Goal: Task Accomplishment & Management: Manage account settings

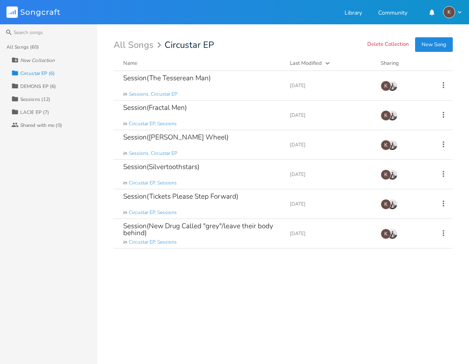
click at [45, 81] on div "Collection DEMONS EP (6)" at bounding box center [54, 85] width 86 height 13
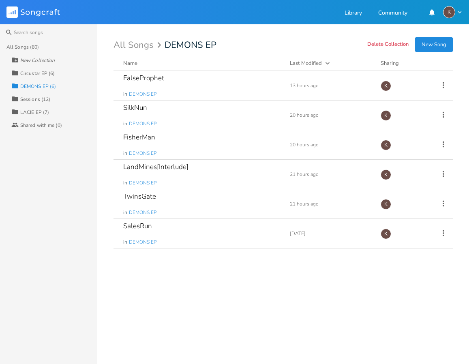
click at [35, 104] on div "Collection Sessions (12)" at bounding box center [54, 98] width 86 height 13
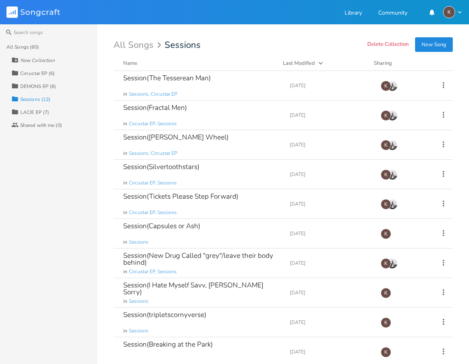
click at [32, 111] on div "LACIE EP (7)" at bounding box center [34, 112] width 29 height 5
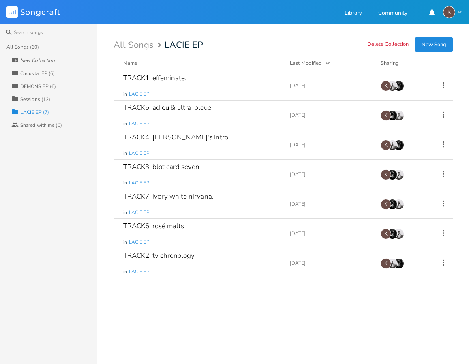
click at [50, 74] on div "Circustar EP (6)" at bounding box center [37, 73] width 35 height 5
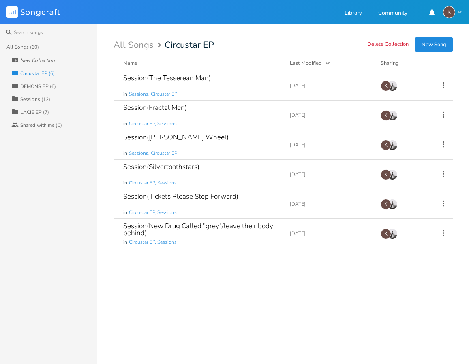
click at [41, 84] on div "DEMONS EP (6)" at bounding box center [38, 86] width 36 height 5
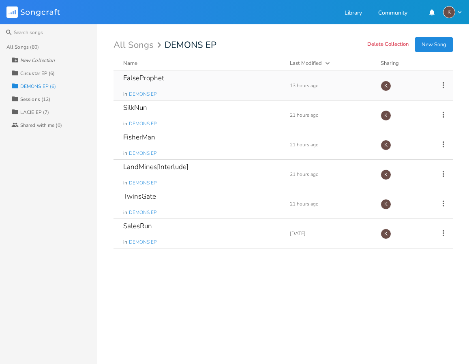
drag, startPoint x: 442, startPoint y: 81, endPoint x: 431, endPoint y: 90, distance: 14.2
click at [442, 82] on icon at bounding box center [443, 85] width 9 height 9
click at [401, 100] on span "Edit Rename" at bounding box center [394, 98] width 26 height 6
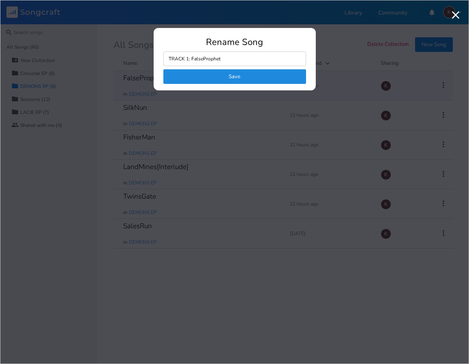
click at [186, 60] on input "TRACK 1: FalseProphet" at bounding box center [234, 58] width 143 height 15
click at [270, 58] on input "TRACK1: FalseProphet" at bounding box center [234, 58] width 143 height 15
type input "TRACK1: FalseProphet"
click at [239, 74] on button "Save" at bounding box center [234, 76] width 143 height 15
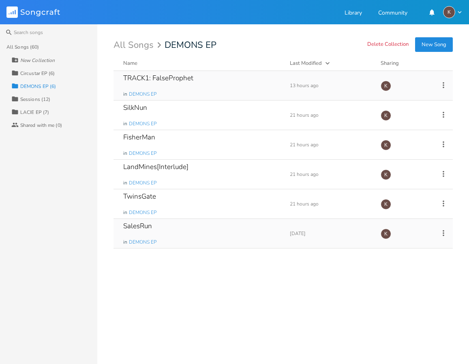
click at [441, 231] on icon at bounding box center [443, 233] width 9 height 9
click at [415, 243] on li "Edit Rename" at bounding box center [410, 246] width 65 height 14
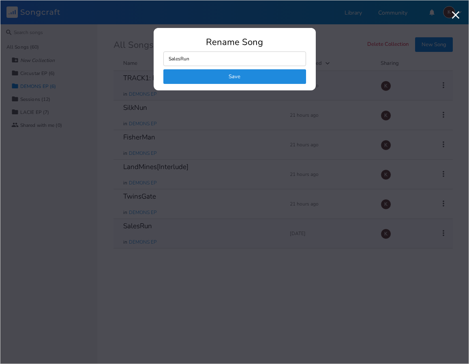
click at [169, 59] on input "SalesRun" at bounding box center [234, 58] width 143 height 15
type input "TRACK2:SalesRun"
click button "Save" at bounding box center [234, 76] width 143 height 15
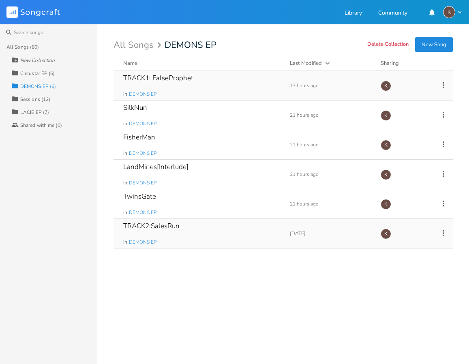
click at [127, 65] on div "Name" at bounding box center [130, 63] width 14 height 7
click at [127, 64] on div "Name" at bounding box center [130, 63] width 14 height 7
click at [445, 114] on icon at bounding box center [443, 114] width 9 height 9
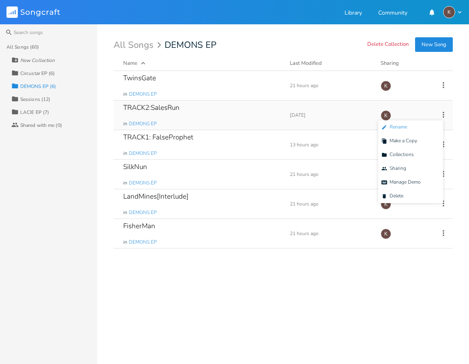
click at [419, 129] on li "Edit Rename" at bounding box center [410, 127] width 65 height 14
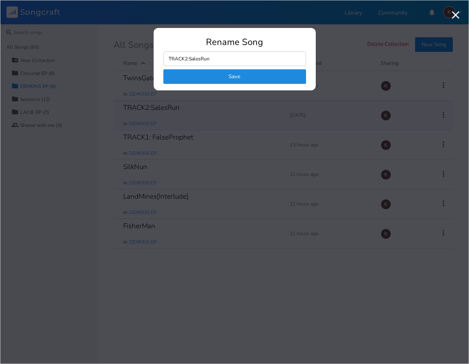
click at [189, 60] on input "TRACK2:SalesRun" at bounding box center [234, 58] width 143 height 15
type input "TRACK2: SalesRun"
click at [214, 79] on button "Save" at bounding box center [234, 76] width 143 height 15
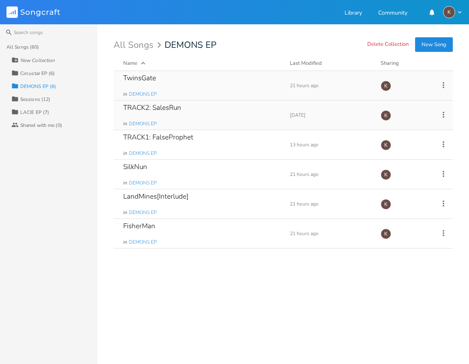
click at [444, 85] on icon at bounding box center [444, 85] width 2 height 6
click at [418, 102] on li "Edit Rename" at bounding box center [410, 98] width 65 height 14
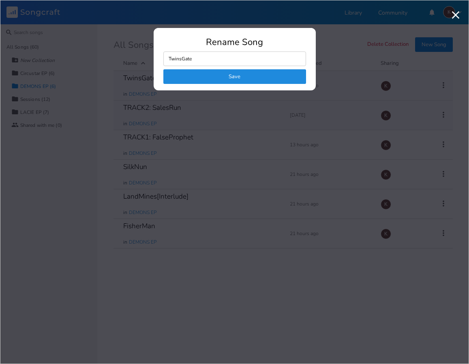
click at [169, 60] on input "TwinsGate" at bounding box center [234, 58] width 143 height 15
type input "TRACK3: TwinsGate"
click at [245, 75] on button "Save" at bounding box center [234, 76] width 143 height 15
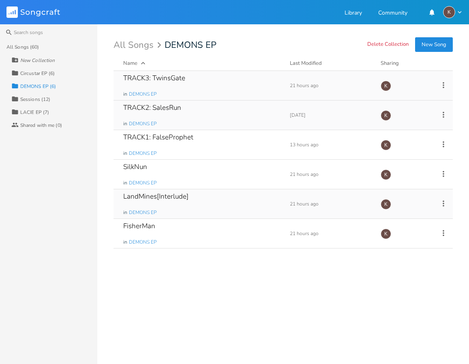
click at [449, 204] on div "LandMines[Interlude] in DEMONS EP Add Demo 21 hours ago K" at bounding box center [282, 204] width 339 height 30
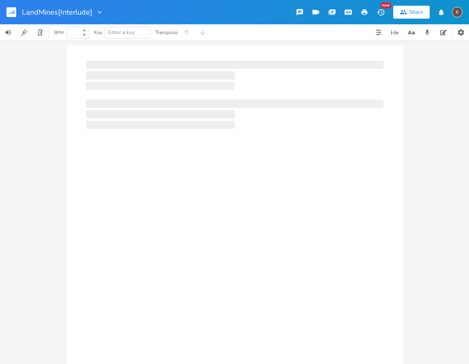
type input "100"
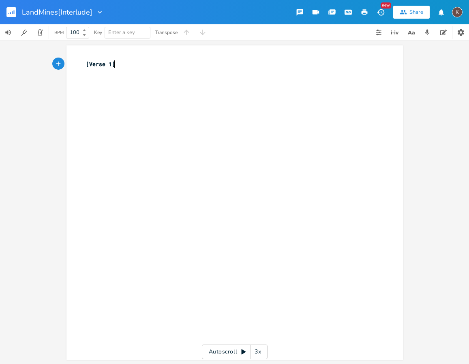
click at [13, 11] on rect "button" at bounding box center [11, 12] width 10 height 10
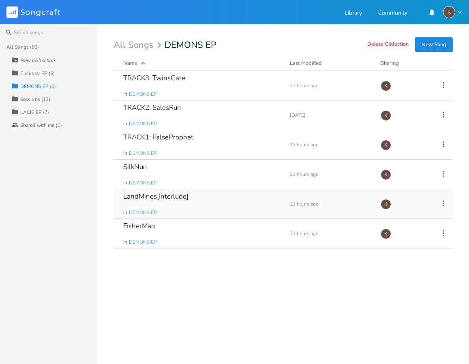
click at [443, 202] on icon at bounding box center [443, 203] width 9 height 9
click at [416, 213] on li "Edit Rename" at bounding box center [410, 216] width 65 height 14
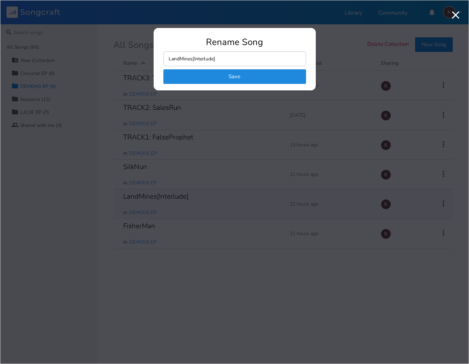
click at [235, 62] on input "LandMines[Interlude]" at bounding box center [234, 58] width 143 height 15
click at [169, 60] on input "LandMines[Interlude]" at bounding box center [234, 58] width 143 height 15
click at [187, 59] on input "TRACK1:LandMines[Interlude]" at bounding box center [234, 58] width 143 height 15
type input "TRACK4: LandMines[Interlude]"
click button "Save" at bounding box center [234, 76] width 143 height 15
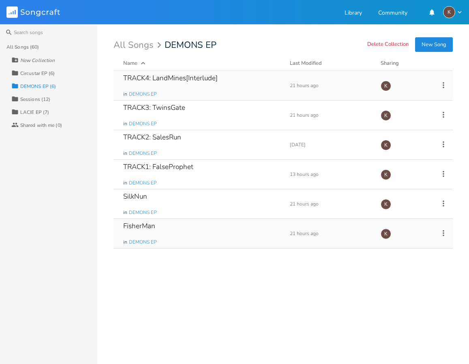
click at [441, 230] on icon at bounding box center [443, 233] width 9 height 9
click at [411, 246] on li "Edit Rename" at bounding box center [410, 246] width 65 height 14
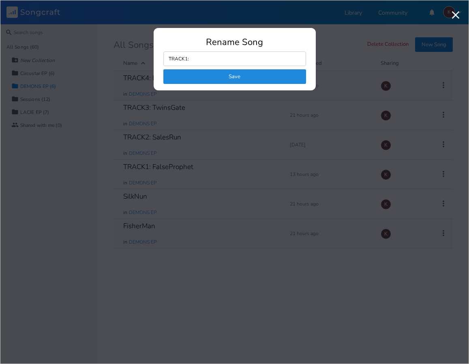
click at [186, 59] on input "TRACK1:" at bounding box center [234, 58] width 143 height 15
type input "TRACK5: FisherMan"
click at [232, 79] on button "Save" at bounding box center [234, 76] width 143 height 15
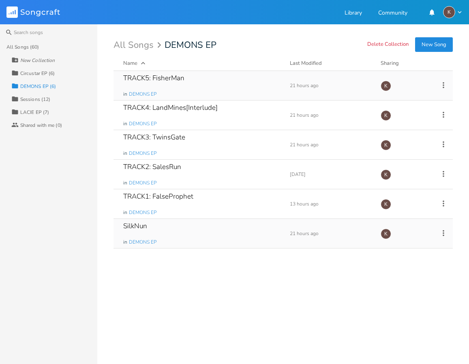
click at [443, 233] on icon at bounding box center [444, 233] width 2 height 6
click at [422, 245] on li "Edit Rename" at bounding box center [410, 246] width 65 height 14
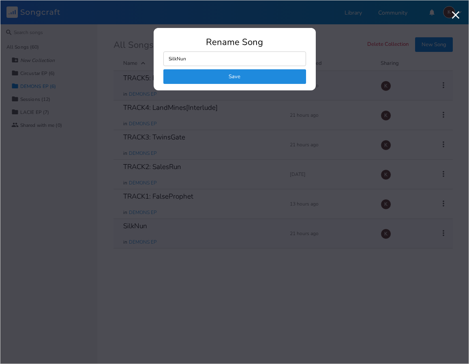
click at [167, 58] on input "SilkNun" at bounding box center [234, 58] width 143 height 15
type input "TRACK6: SilkNun"
click button "Save" at bounding box center [234, 76] width 143 height 15
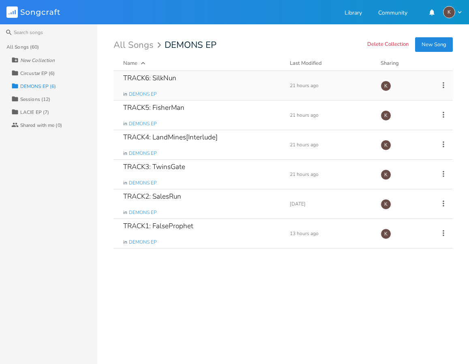
click at [142, 60] on icon "button" at bounding box center [143, 63] width 8 height 8
click at [432, 45] on button "New Song" at bounding box center [434, 44] width 38 height 15
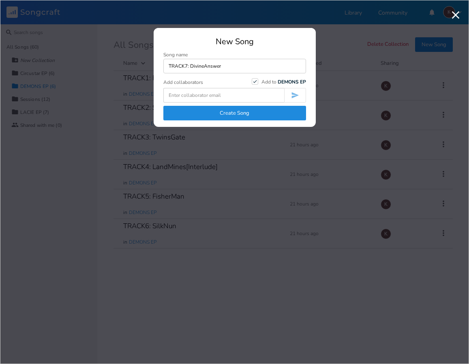
type input "TRACK7: DivineAnswer"
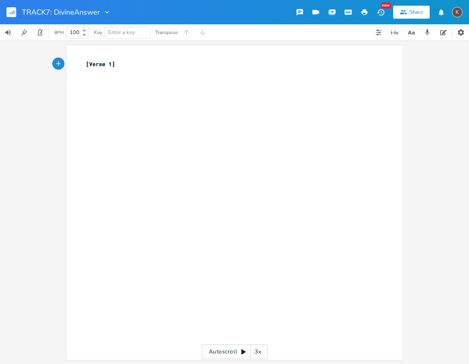
click at [7, 7] on icon "button" at bounding box center [11, 12] width 10 height 10
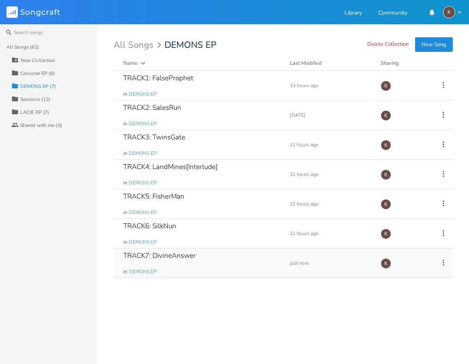
click at [443, 260] on icon at bounding box center [444, 262] width 2 height 6
click at [410, 272] on li "Edit Rename" at bounding box center [410, 275] width 65 height 14
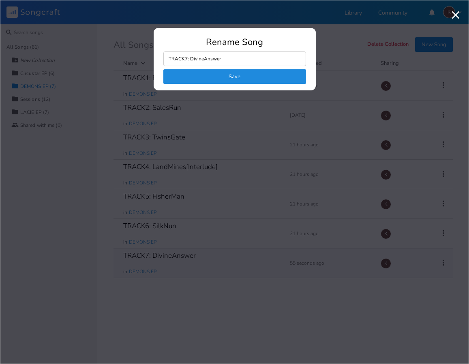
click at [236, 61] on input "TRACK7: DivineAnswer" at bounding box center [234, 58] width 143 height 15
drag, startPoint x: 239, startPoint y: 59, endPoint x: 190, endPoint y: 67, distance: 49.6
click at [190, 67] on form "TRACK7: DivineAnswer Save" at bounding box center [234, 67] width 143 height 32
type input "TRACK7: BarbedMan"
click button "Save" at bounding box center [234, 76] width 143 height 15
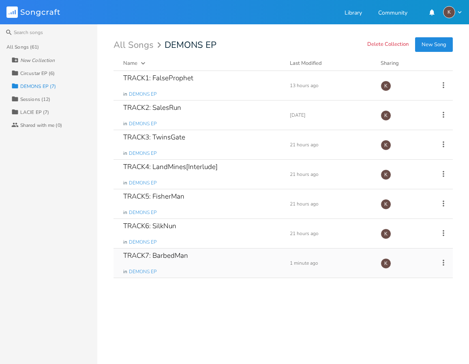
click at [436, 44] on button "New Song" at bounding box center [434, 44] width 38 height 15
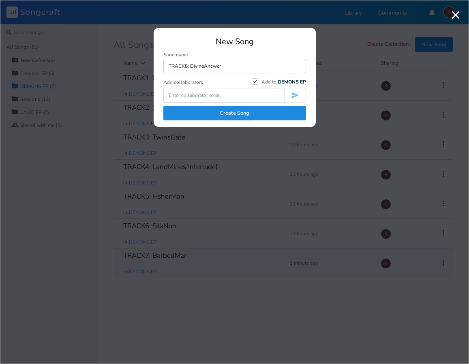
type input "TRACK8: DivineAnswer"
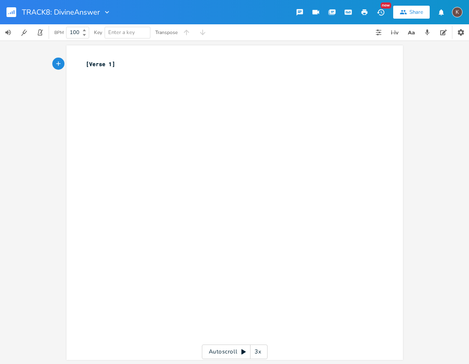
click at [14, 8] on rect "button" at bounding box center [11, 12] width 10 height 10
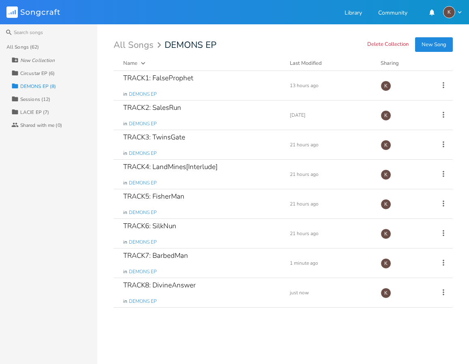
click at [46, 113] on div "LACIE EP (7)" at bounding box center [34, 112] width 29 height 5
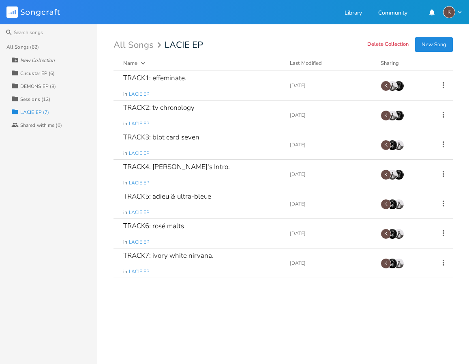
click at [45, 84] on div "DEMONS EP (8)" at bounding box center [38, 86] width 36 height 5
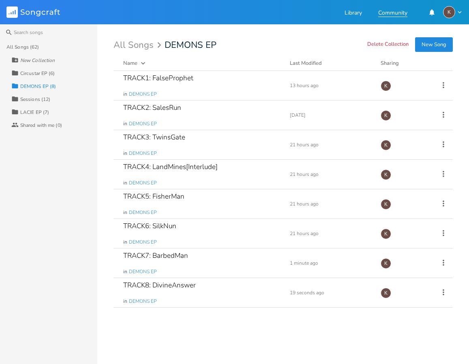
click at [389, 13] on link "Community" at bounding box center [392, 13] width 29 height 7
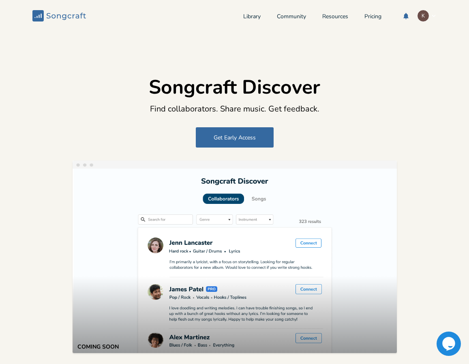
click at [36, 15] on rect at bounding box center [37, 15] width 11 height 11
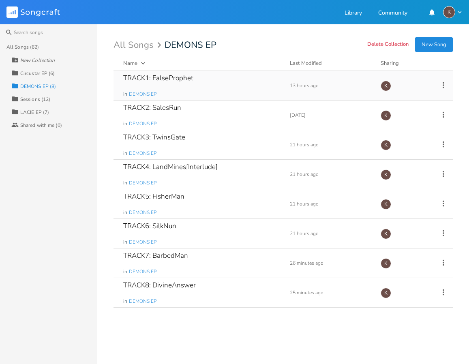
click at [443, 85] on icon at bounding box center [443, 85] width 9 height 9
click at [400, 133] on li "Collaborators Sharing" at bounding box center [410, 139] width 65 height 14
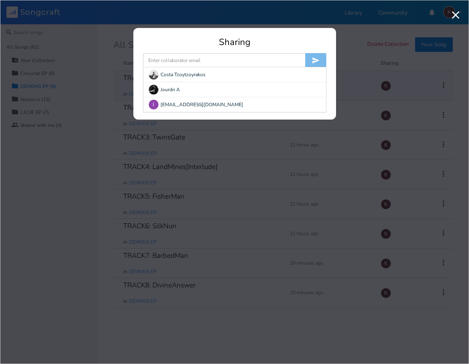
click at [193, 62] on input at bounding box center [224, 60] width 162 height 15
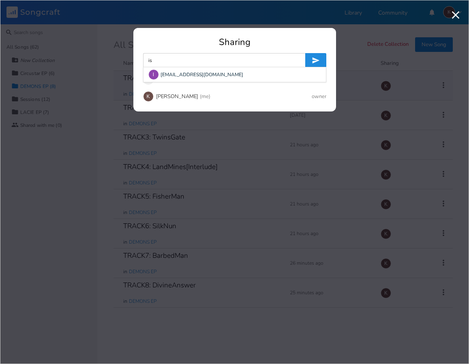
type input "[EMAIL_ADDRESS][DOMAIN_NAME]"
click at [318, 59] on icon "submit" at bounding box center [316, 60] width 8 height 8
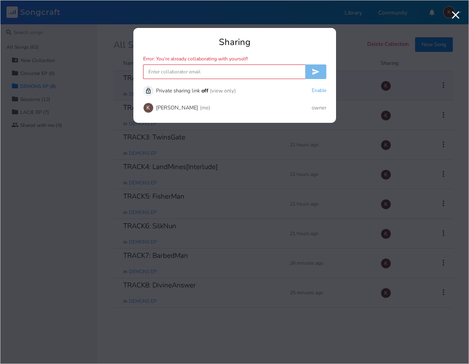
click at [247, 67] on input at bounding box center [224, 71] width 162 height 15
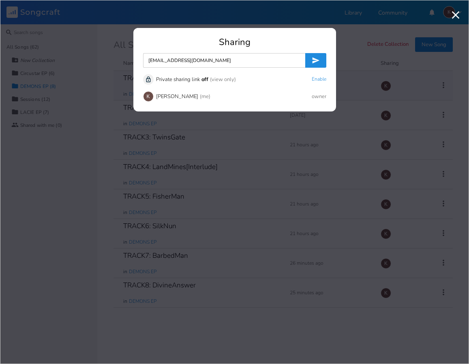
type input "[EMAIL_ADDRESS][DOMAIN_NAME]"
click at [320, 55] on button "submit" at bounding box center [315, 60] width 21 height 15
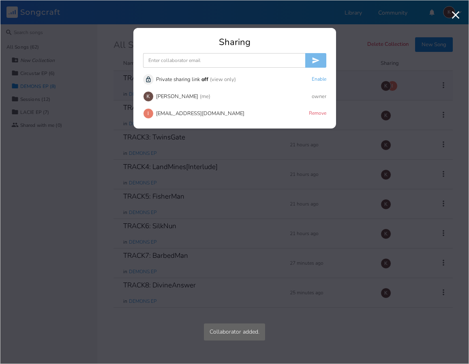
click at [221, 115] on div "[EMAIL_ADDRESS][DOMAIN_NAME]" at bounding box center [200, 113] width 88 height 5
click at [132, 359] on div "Sharing Unlock Private sharing link off (view only) Enable K [PERSON_NAME] (me)…" at bounding box center [234, 182] width 469 height 364
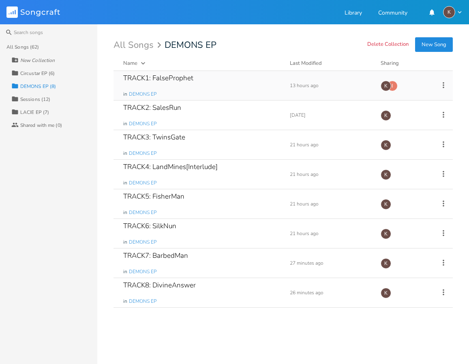
click at [445, 83] on icon at bounding box center [443, 85] width 9 height 9
click at [449, 12] on div "K" at bounding box center [449, 12] width 12 height 12
click at [436, 23] on span "Account Settings" at bounding box center [420, 25] width 38 height 5
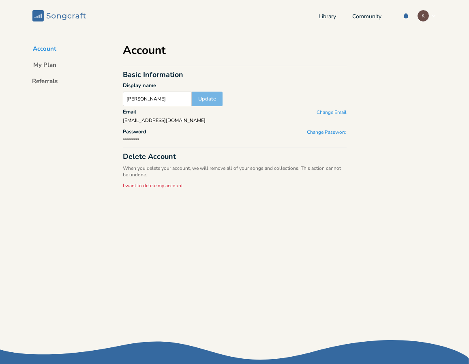
click at [148, 102] on input "[PERSON_NAME]" at bounding box center [157, 99] width 69 height 15
type input "Kat"
click at [192, 96] on button "Update" at bounding box center [207, 99] width 31 height 15
click at [50, 66] on button "My Plan" at bounding box center [45, 66] width 36 height 11
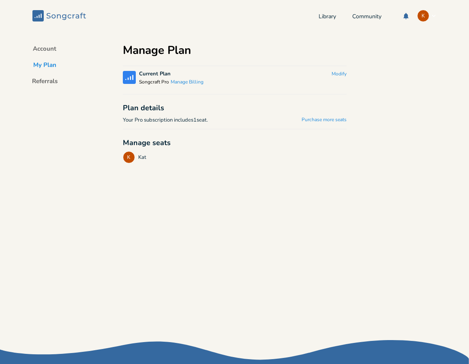
click at [39, 12] on rect at bounding box center [37, 15] width 11 height 11
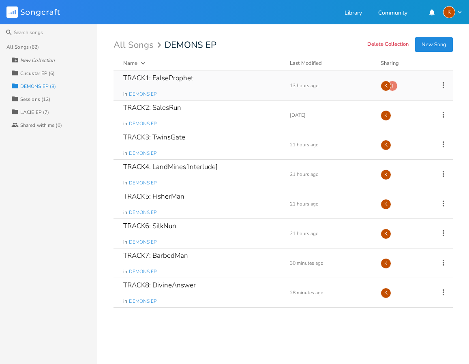
click at [445, 86] on icon at bounding box center [443, 85] width 9 height 9
click at [404, 135] on li "Collaborators Sharing" at bounding box center [410, 139] width 65 height 14
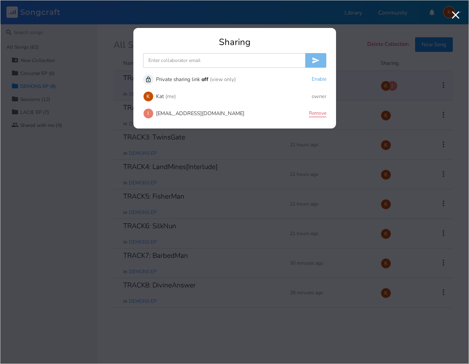
click at [321, 114] on button "Remove" at bounding box center [317, 113] width 17 height 7
